Goal: Register for event/course

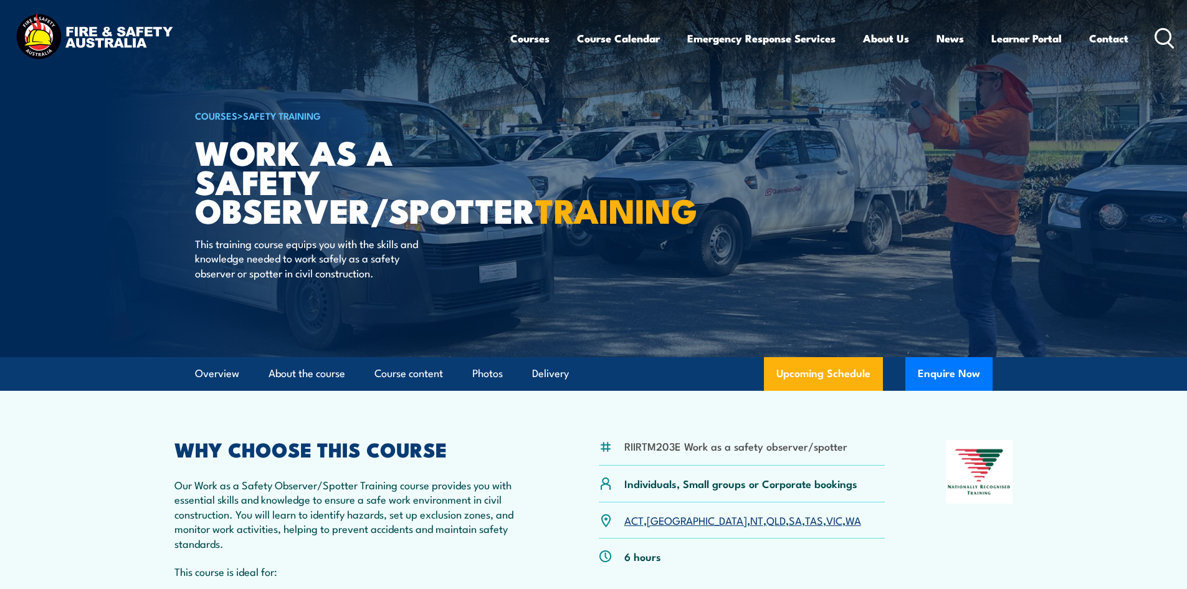
click at [826, 522] on link "VIC" at bounding box center [834, 519] width 16 height 15
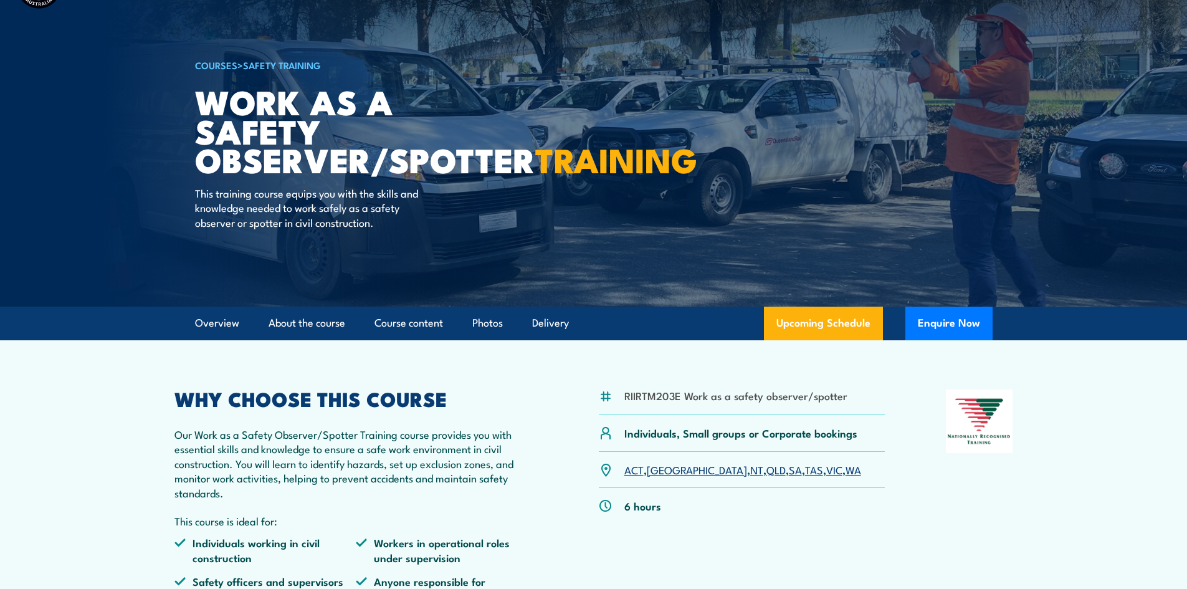
scroll to position [43, 0]
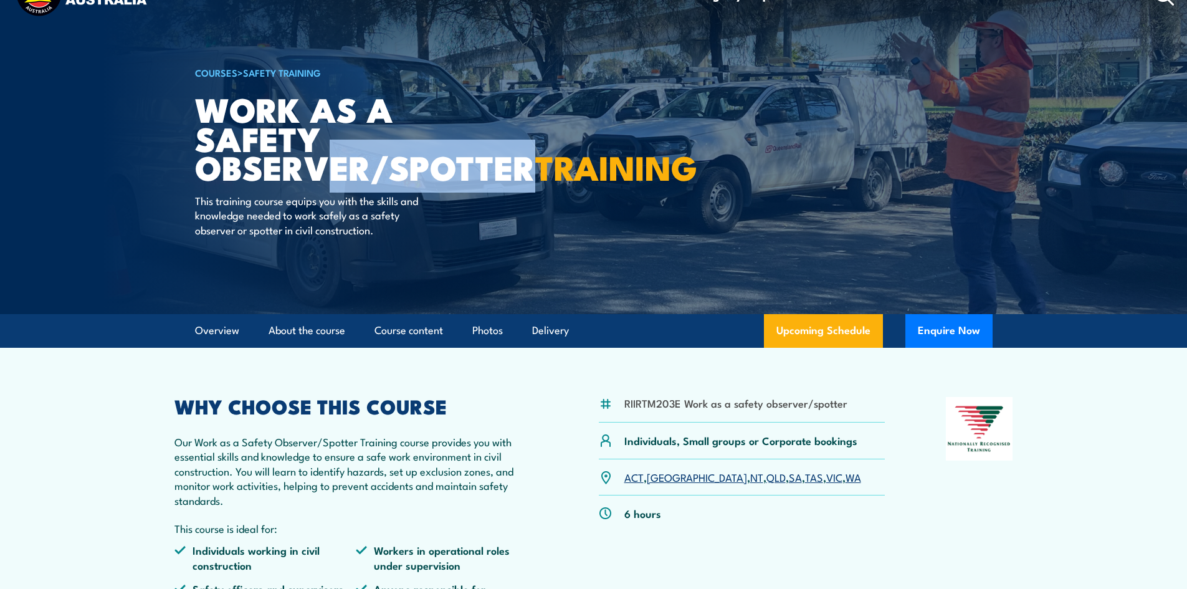
drag, startPoint x: 518, startPoint y: 167, endPoint x: 333, endPoint y: 163, distance: 185.7
click at [333, 163] on h1 "Work as a Safety Observer/Spotter TRAINING" at bounding box center [349, 137] width 308 height 87
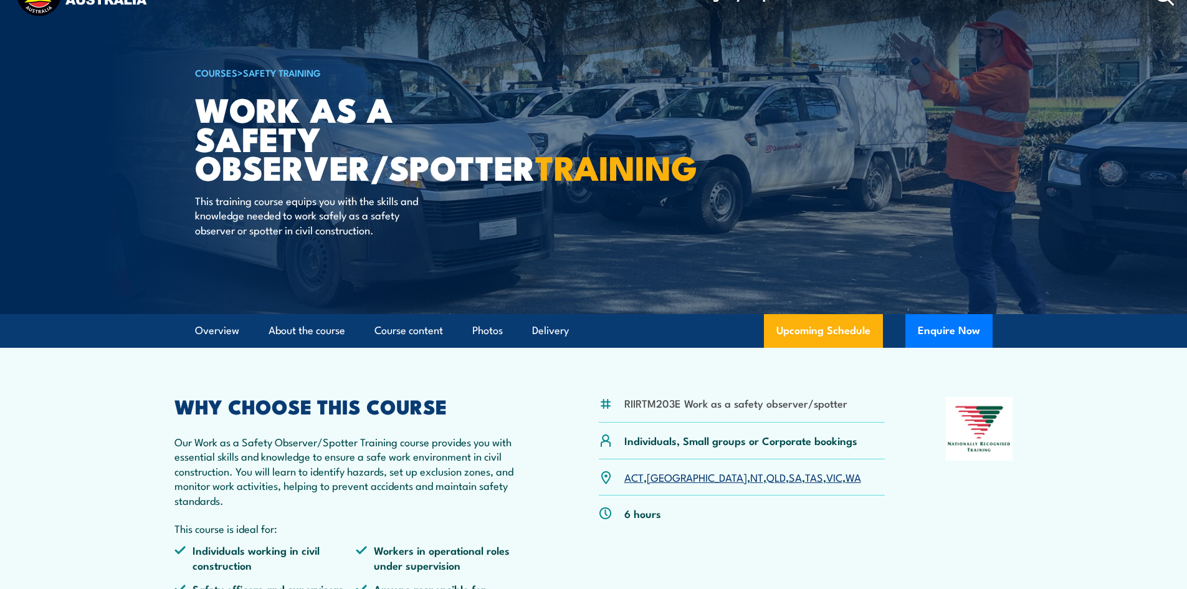
click at [535, 192] on strong "TRAINING" at bounding box center [616, 166] width 162 height 52
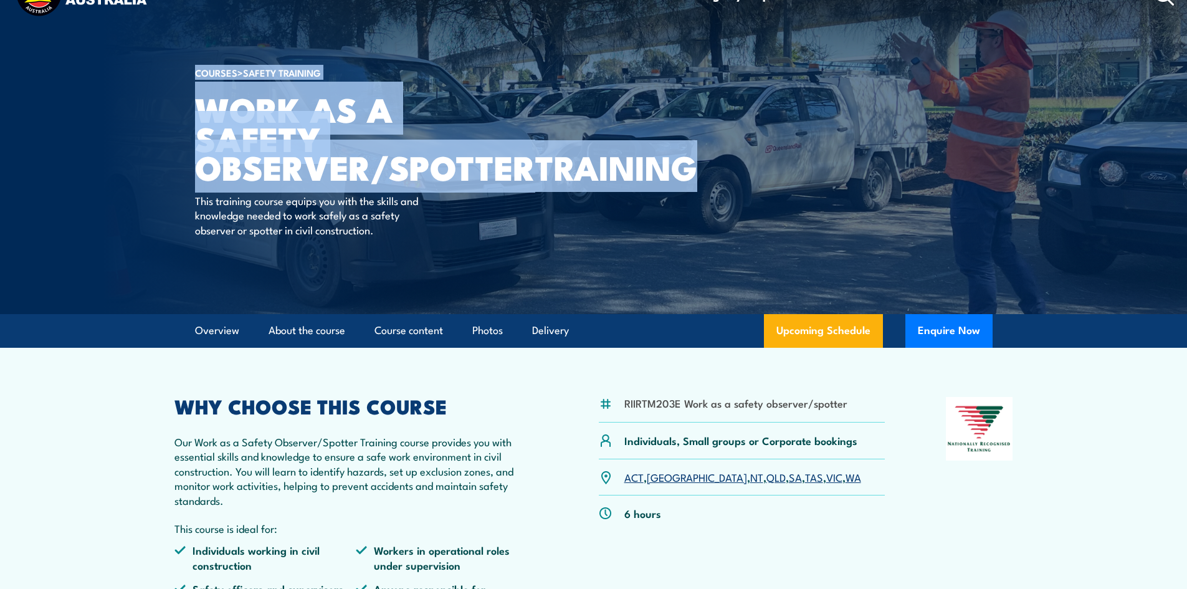
drag, startPoint x: 356, startPoint y: 204, endPoint x: 193, endPoint y: 123, distance: 182.5
click at [193, 123] on section "COURSES > Safety Training Work as a Safety Observer/Spotter TRAINING This train…" at bounding box center [593, 135] width 1187 height 357
copy section "COURSES > Safety Training Work as a Safety Observer/Spotter TRAINING"
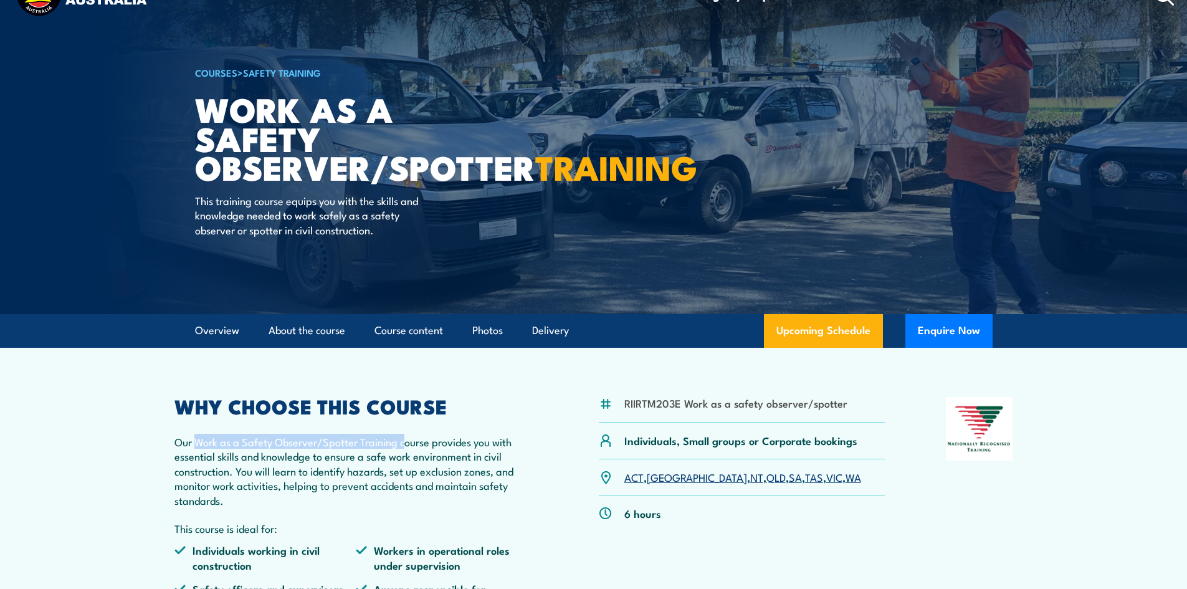
drag, startPoint x: 407, startPoint y: 445, endPoint x: 198, endPoint y: 439, distance: 209.4
click at [198, 439] on p "Our Work as a Safety Observer/Spotter Training course provides you with essenti…" at bounding box center [356, 470] width 364 height 73
copy p "Work as a Safety Observer/Spotter Training c"
click at [845, 325] on link "Upcoming Schedule" at bounding box center [823, 331] width 119 height 34
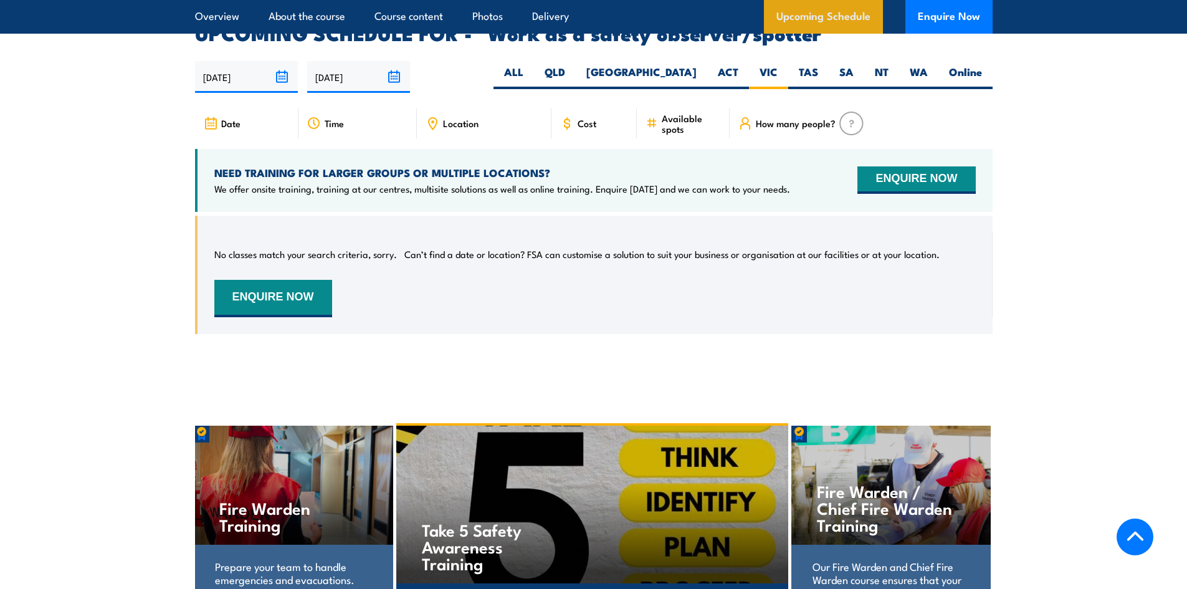
scroll to position [1909, 0]
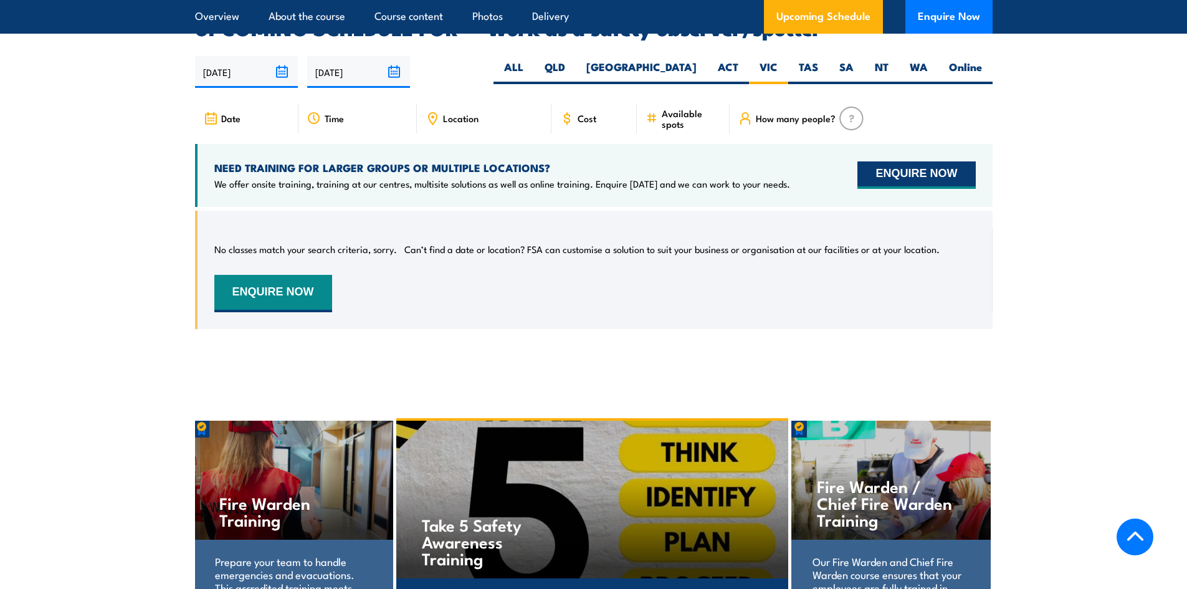
click at [912, 161] on button "ENQUIRE NOW" at bounding box center [916, 174] width 118 height 27
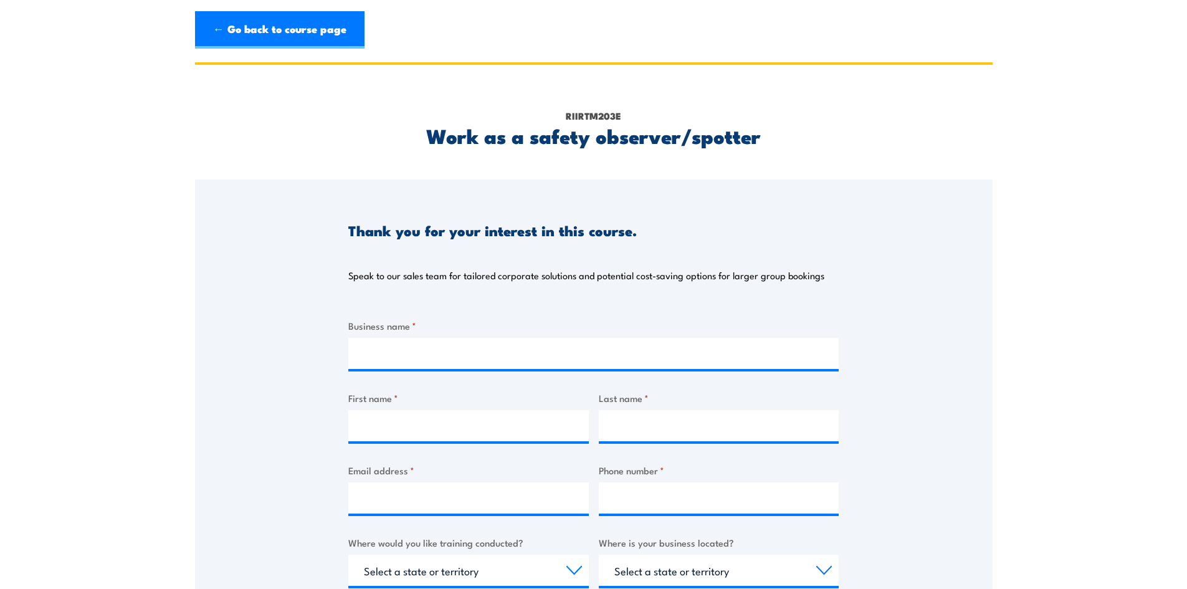
click at [627, 331] on label "Business name *" at bounding box center [593, 325] width 490 height 14
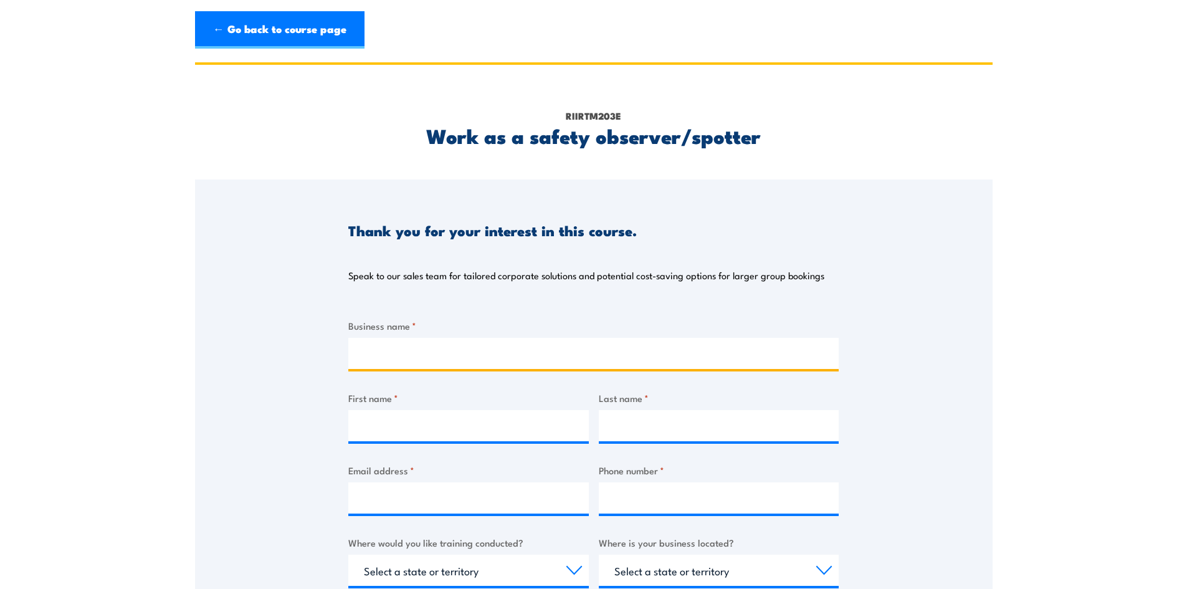
click at [627, 338] on input "Business name *" at bounding box center [593, 353] width 490 height 31
type input "Fullbore HDD"
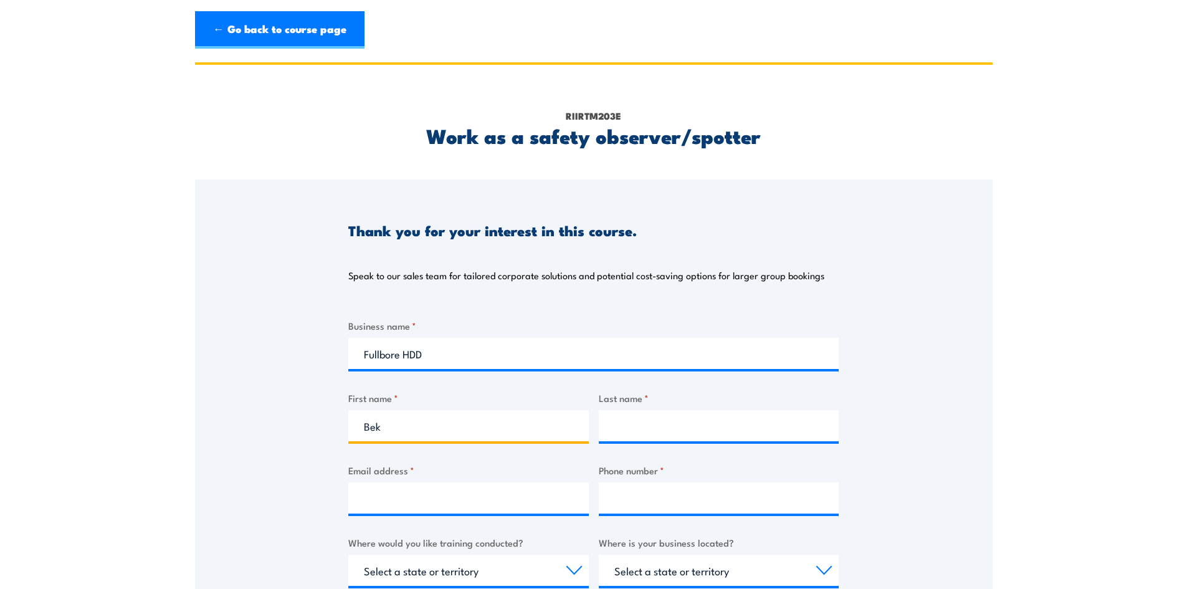
type input "Bek"
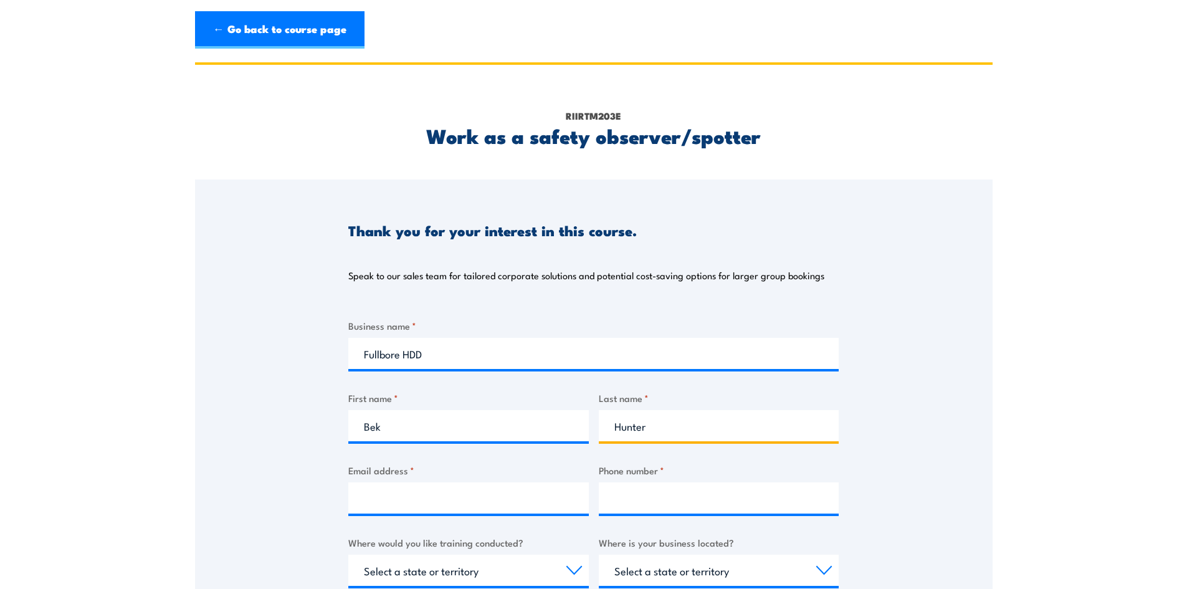
type input "Hunter"
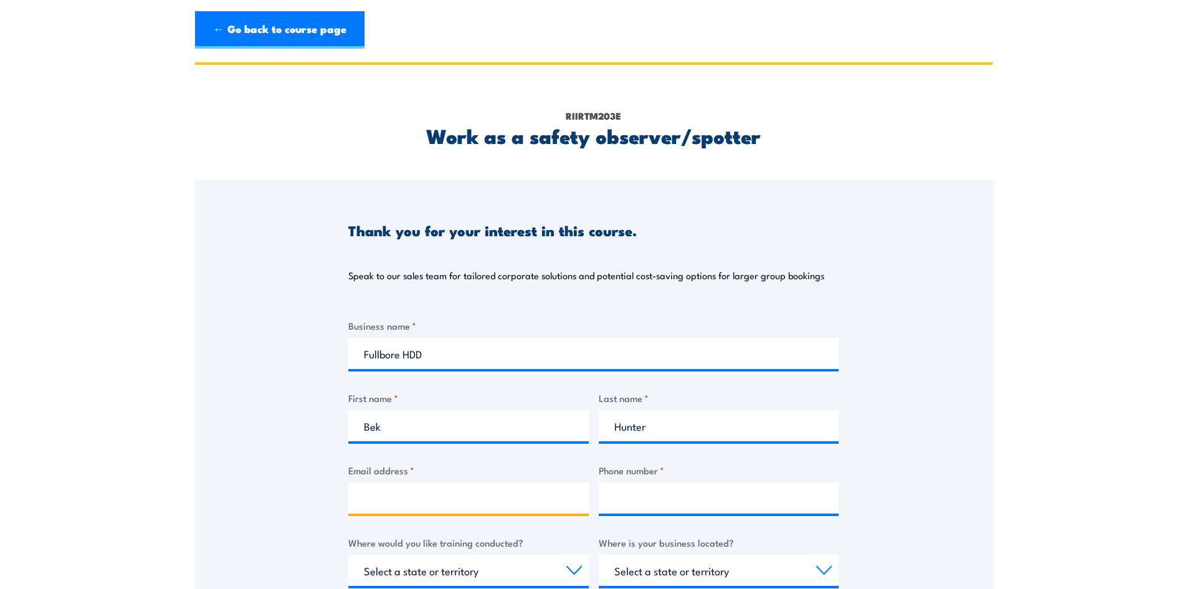
type input "B"
type input "b"
paste input "[EMAIL_ADDRESS][DOMAIN_NAME]"
type input "[EMAIL_ADDRESS][DOMAIN_NAME]"
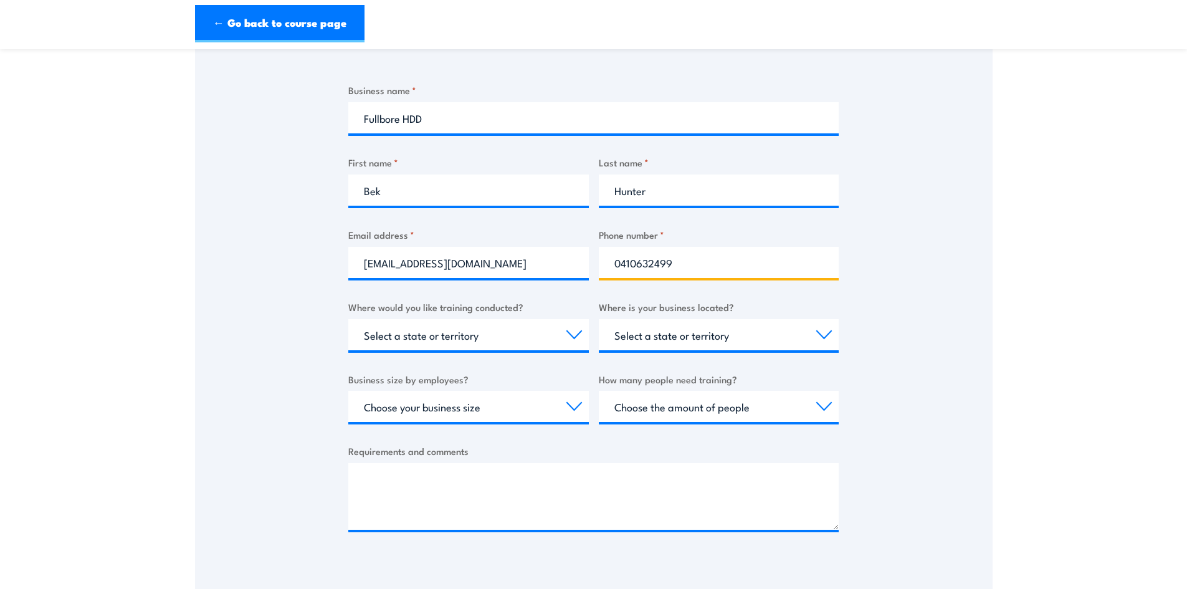
scroll to position [299, 0]
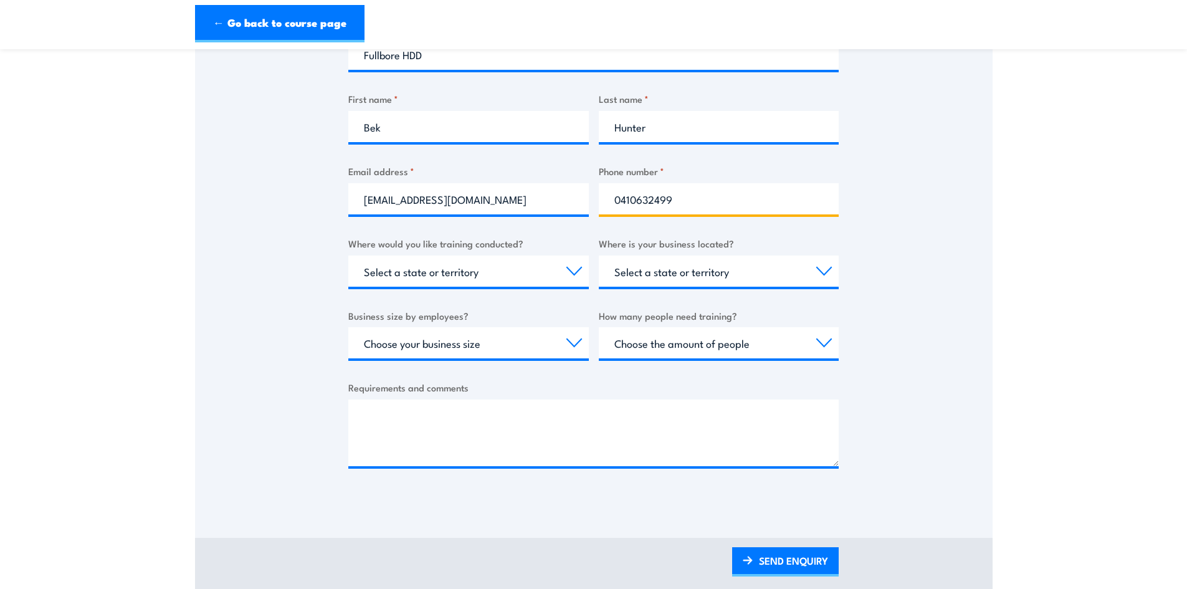
type input "0410632499"
click at [490, 275] on select "Select a state or territory Nationally - multiple locations [GEOGRAPHIC_DATA] […" at bounding box center [468, 270] width 240 height 31
select select "VIC"
click at [348, 255] on select "Select a state or territory Nationally - multiple locations [GEOGRAPHIC_DATA] […" at bounding box center [468, 270] width 240 height 31
click at [686, 277] on select "Select a state or territory [GEOGRAPHIC_DATA] [GEOGRAPHIC_DATA] [GEOGRAPHIC_DAT…" at bounding box center [719, 270] width 240 height 31
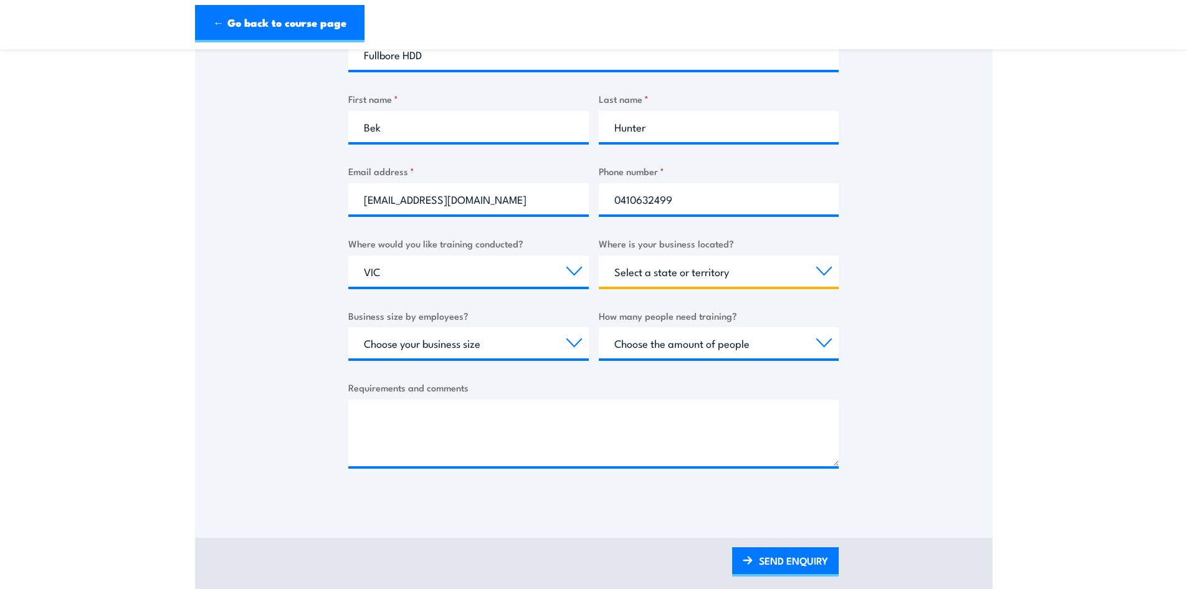
select select "VIC"
click at [599, 255] on select "Select a state or territory [GEOGRAPHIC_DATA] [GEOGRAPHIC_DATA] [GEOGRAPHIC_DAT…" at bounding box center [719, 270] width 240 height 31
click at [561, 338] on select "Choose your business size 1 to 19 20 to 199 200+" at bounding box center [468, 342] width 240 height 31
select select "1 to 19"
click at [348, 327] on select "Choose your business size 1 to 19 20 to 199 200+" at bounding box center [468, 342] width 240 height 31
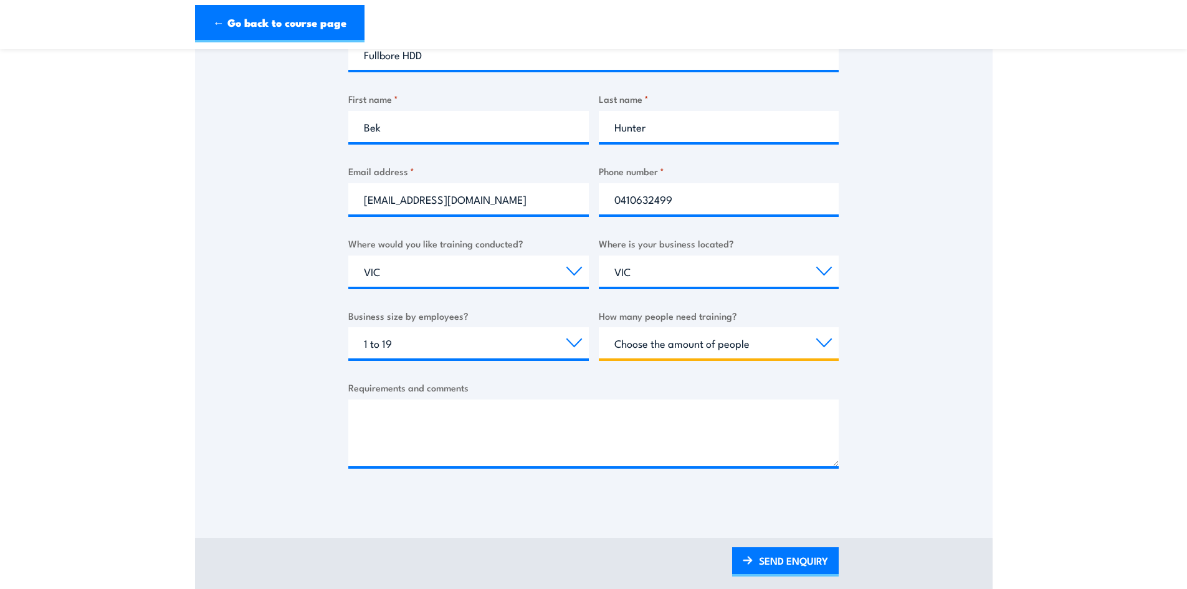
click at [675, 342] on select "Choose the amount of people 1 to 4 5 to 19 20+" at bounding box center [719, 342] width 240 height 31
select select "5 to 19"
click at [599, 327] on select "Choose the amount of people 1 to 4 5 to 19 20+" at bounding box center [719, 342] width 240 height 31
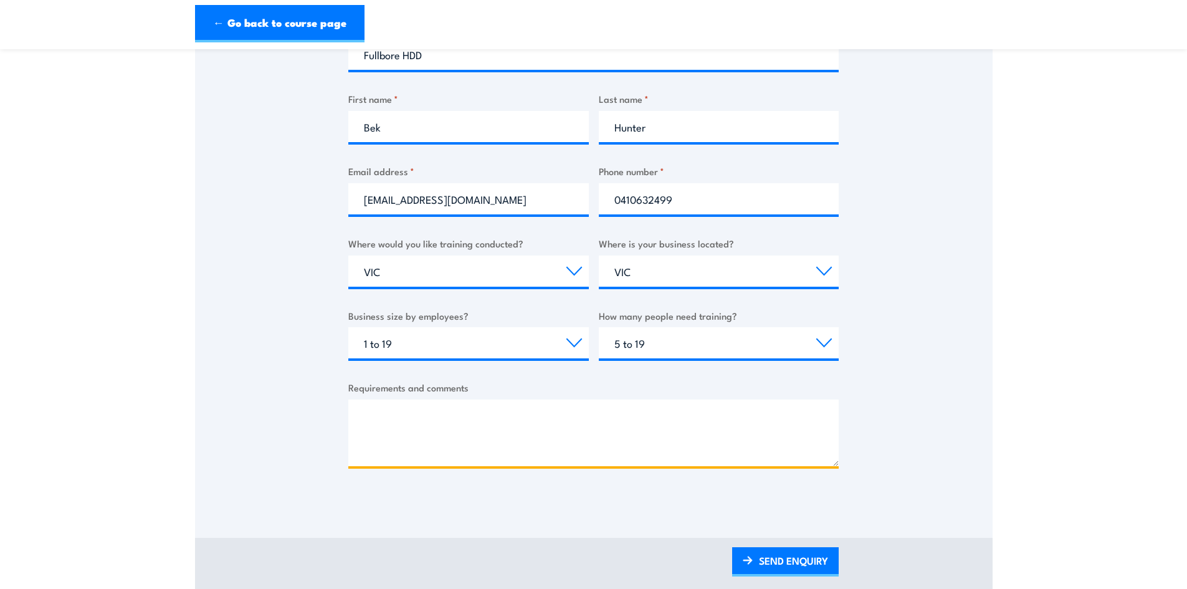
click at [554, 414] on textarea "Requirements and comments" at bounding box center [593, 432] width 490 height 67
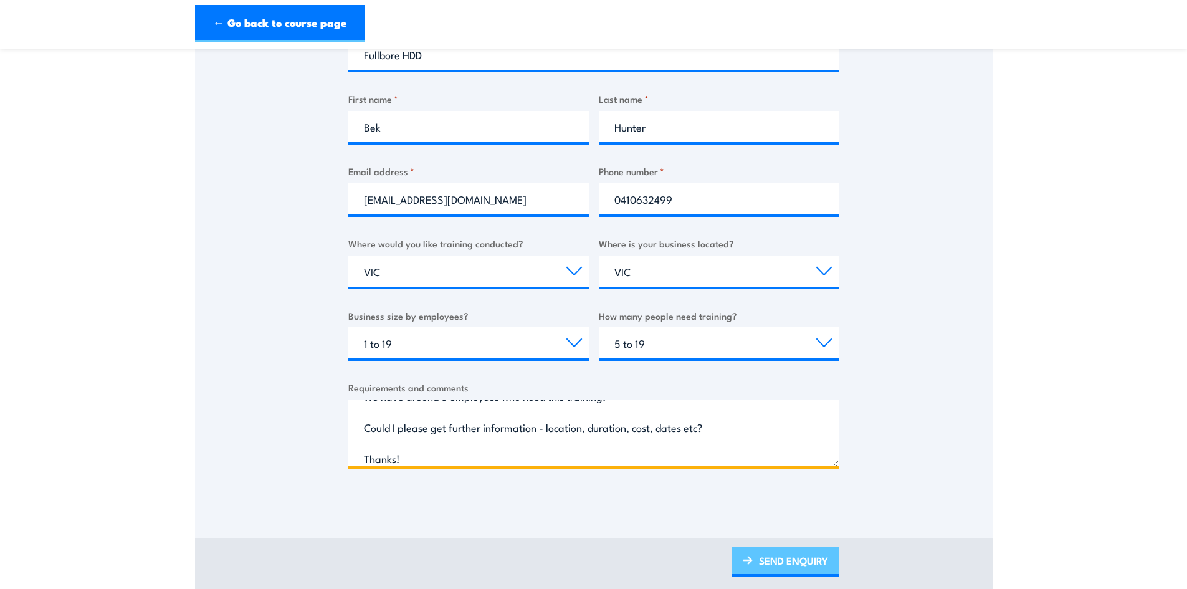
type textarea "We have around 6 employees who need this training. Could I please get further i…"
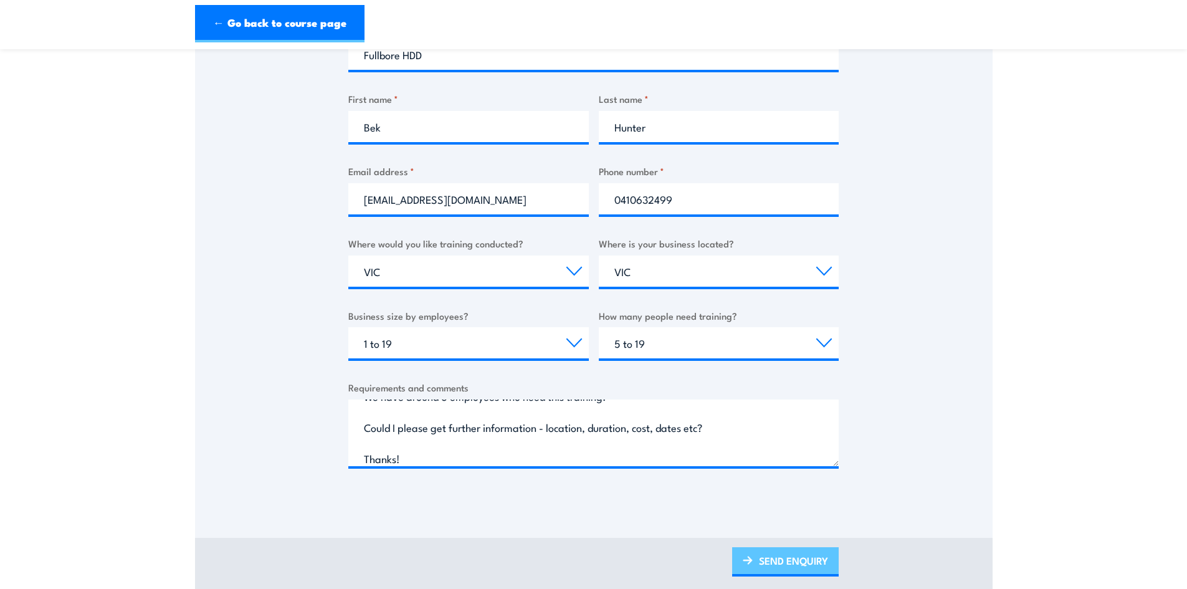
click at [777, 553] on link "SEND ENQUIRY" at bounding box center [785, 561] width 107 height 29
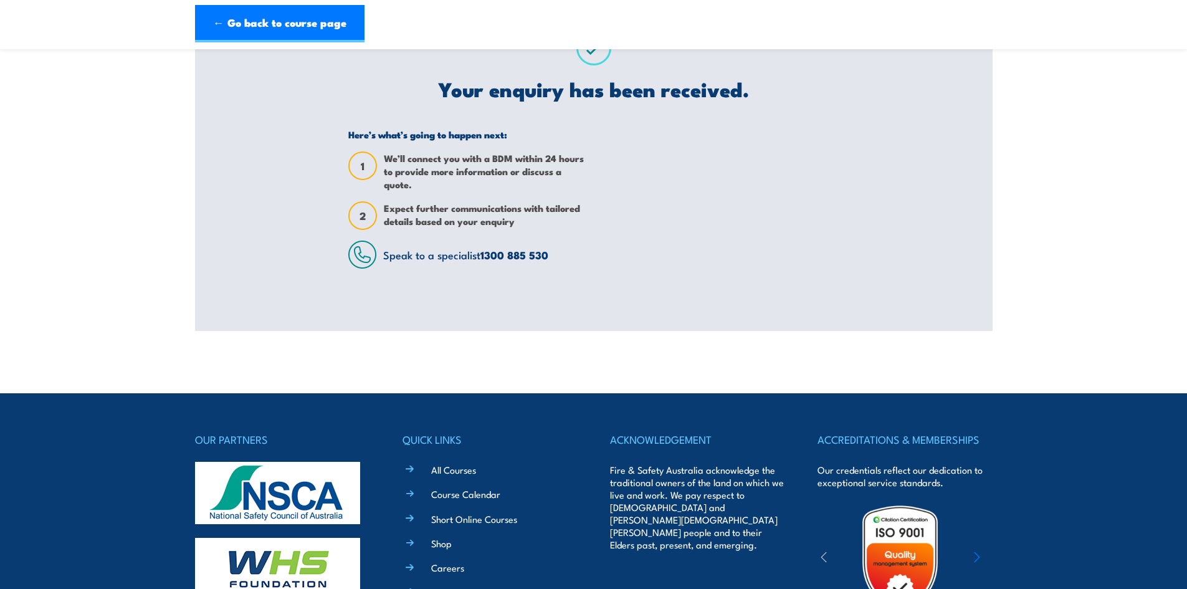
scroll to position [0, 0]
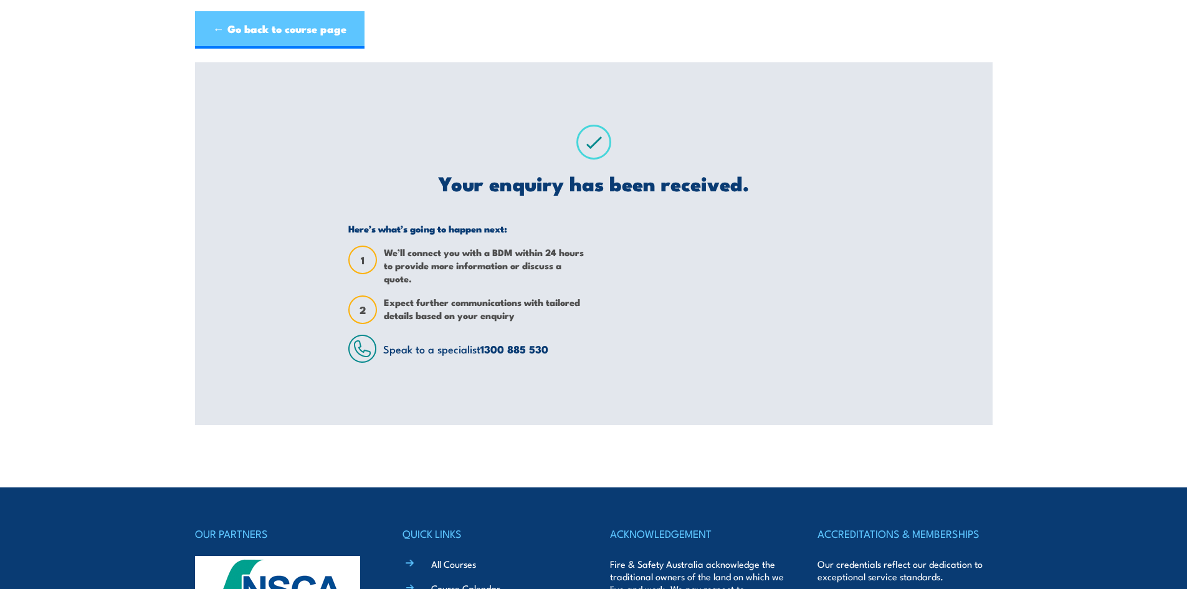
click at [340, 16] on link "← Go back to course page" at bounding box center [279, 29] width 169 height 37
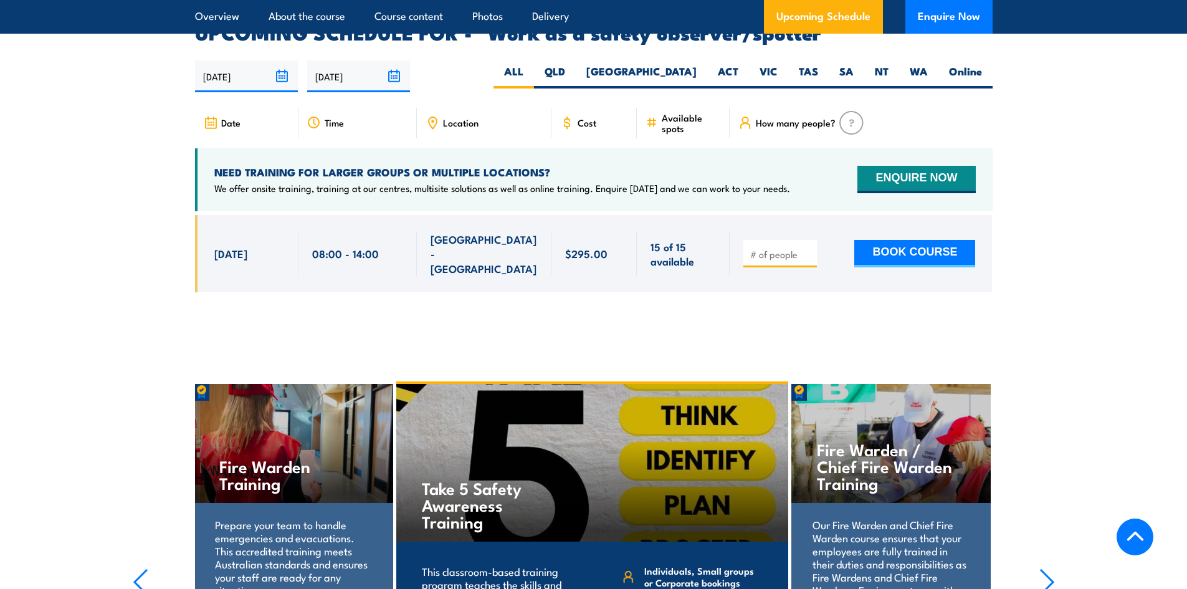
scroll to position [1909, 0]
